Goal: Book appointment/travel/reservation

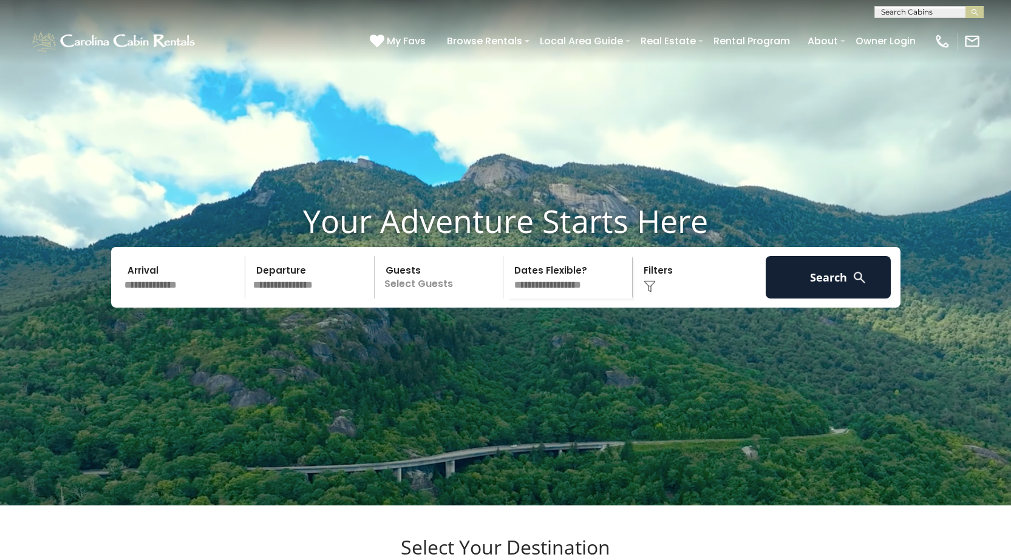
click at [186, 299] on input "text" at bounding box center [183, 277] width 126 height 42
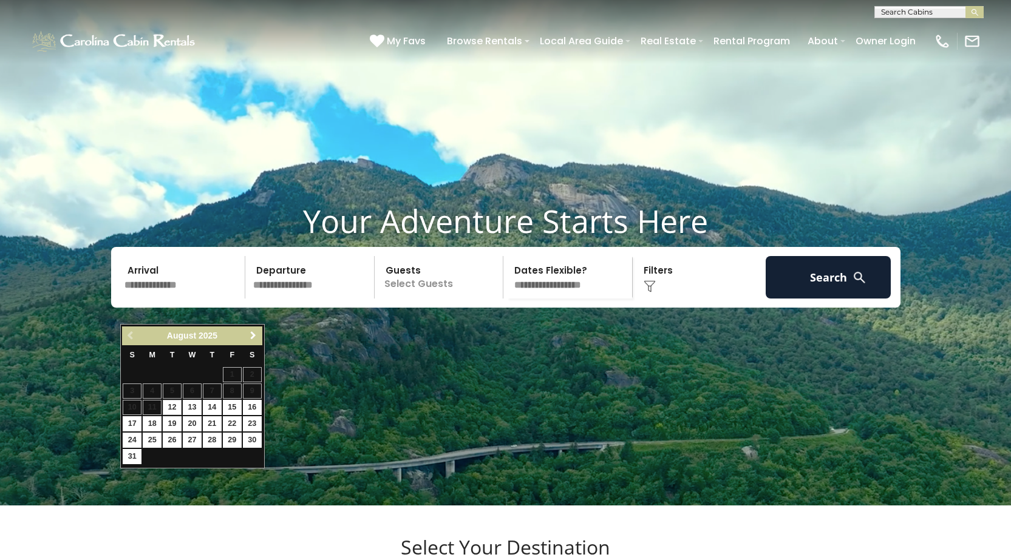
click at [252, 333] on span "Next" at bounding box center [253, 336] width 10 height 10
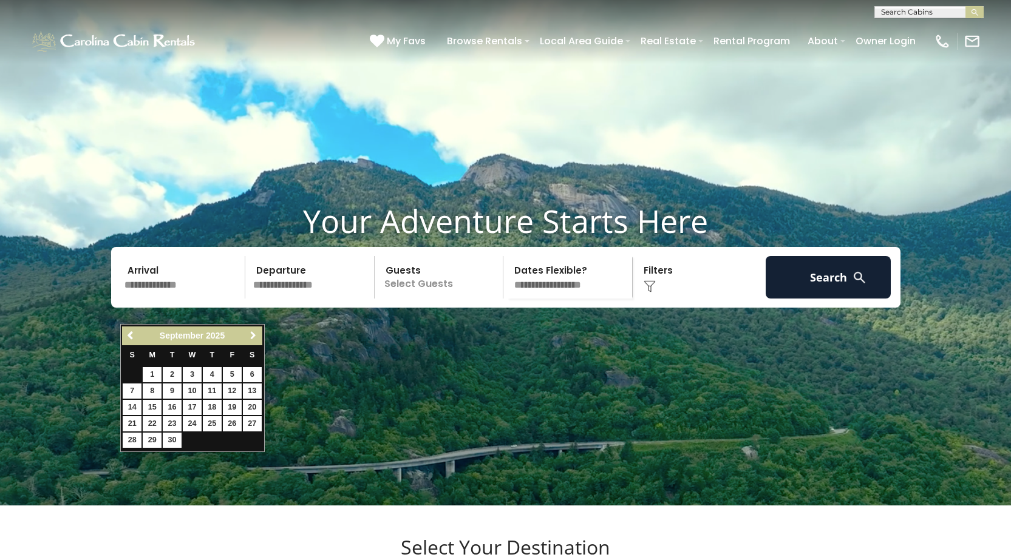
click at [252, 333] on span "Next" at bounding box center [253, 336] width 10 height 10
click at [231, 403] on link "17" at bounding box center [232, 407] width 19 height 15
type input "********"
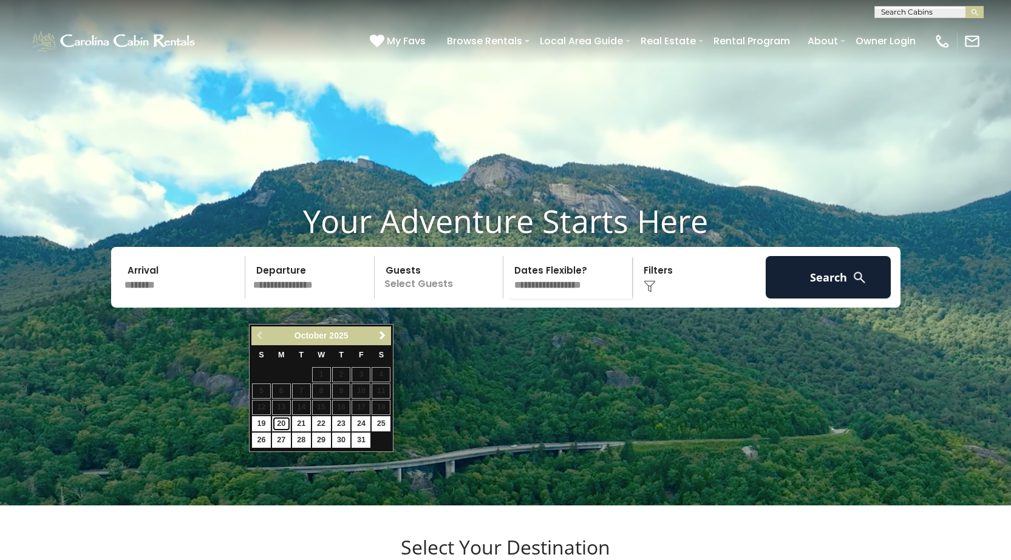
click at [279, 424] on link "20" at bounding box center [281, 423] width 19 height 15
type input "********"
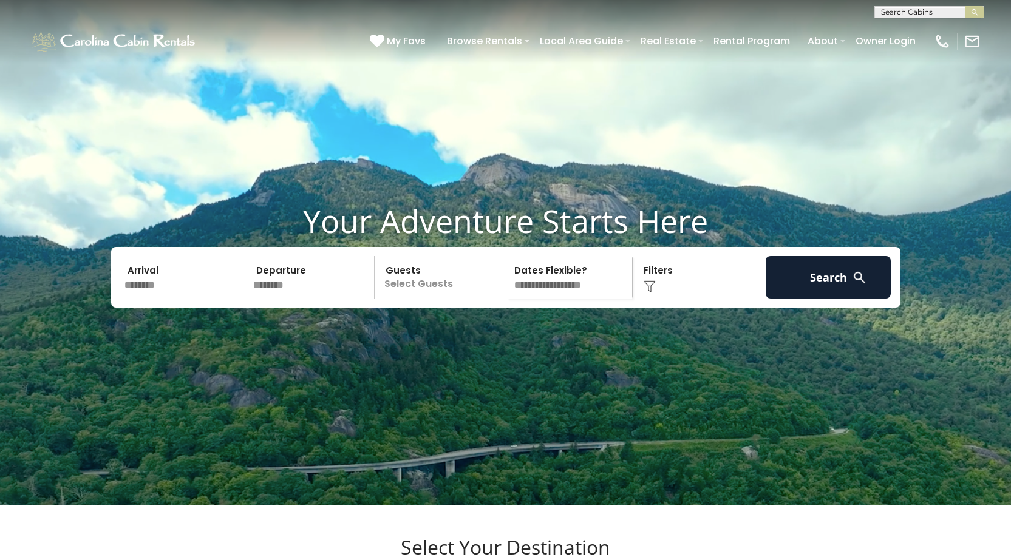
click at [432, 299] on p "Select Guests" at bounding box center [440, 277] width 125 height 42
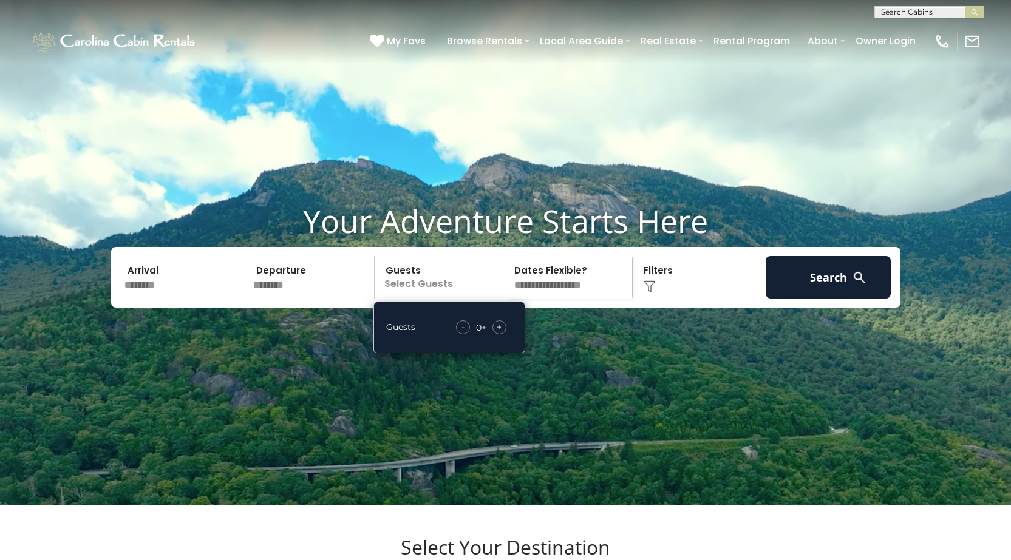
click at [503, 335] on div "+" at bounding box center [499, 328] width 14 height 14
click at [862, 285] on img at bounding box center [859, 277] width 15 height 15
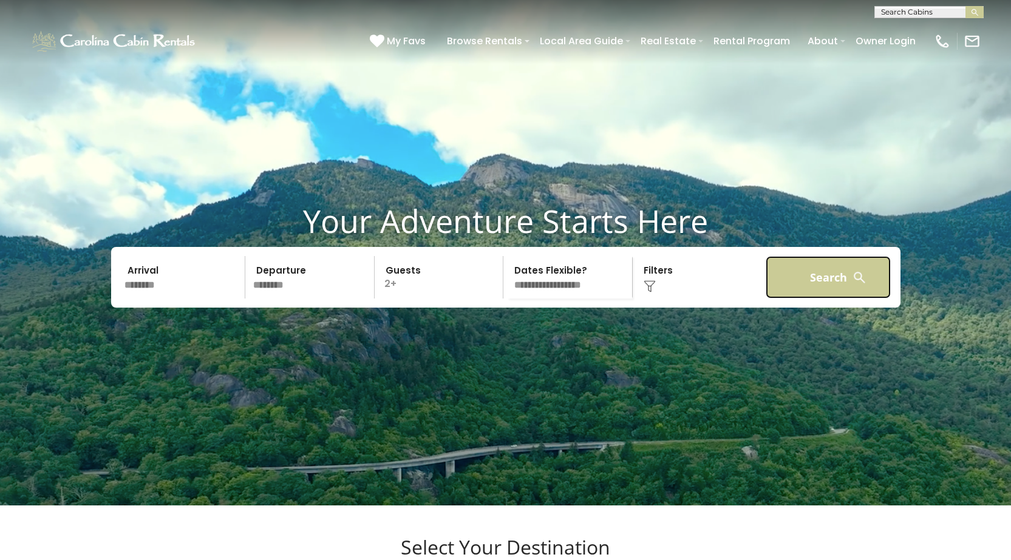
click at [840, 299] on button "Search" at bounding box center [829, 277] width 126 height 42
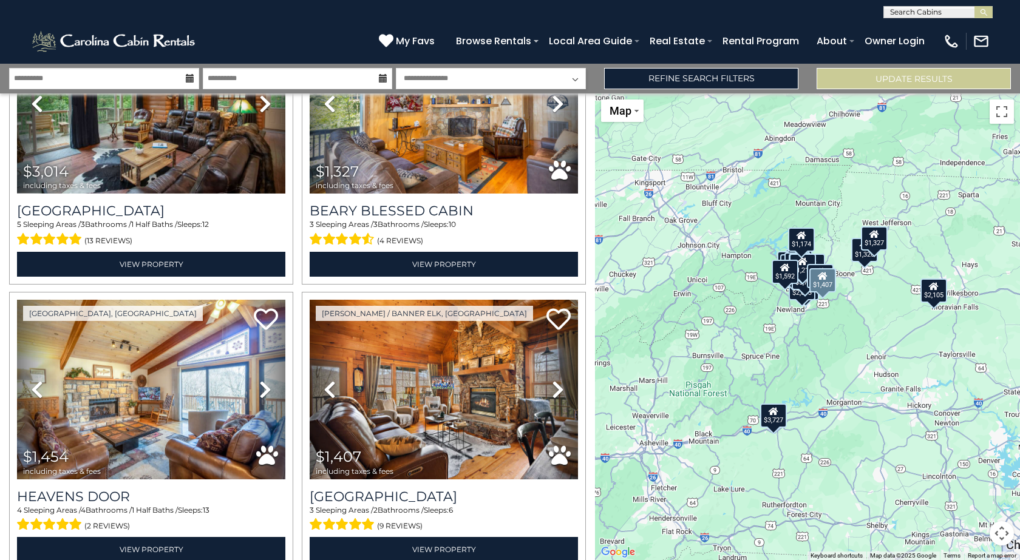
scroll to position [2368, 0]
